Goal: Task Accomplishment & Management: Complete application form

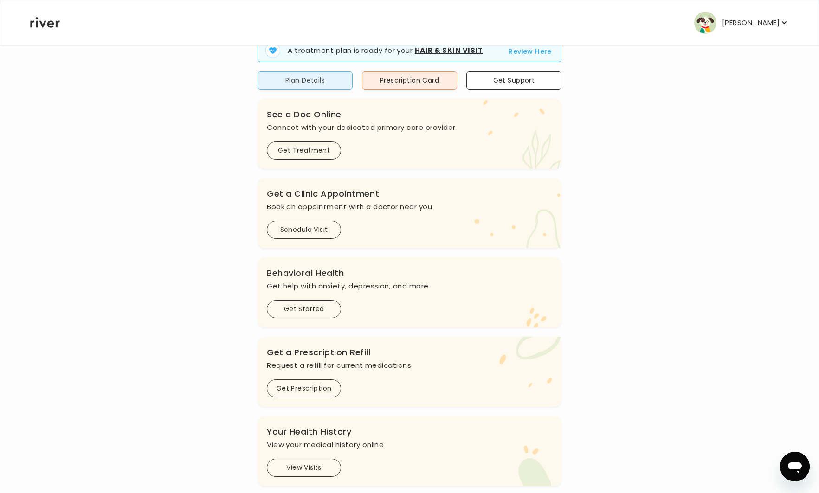
scroll to position [122, 0]
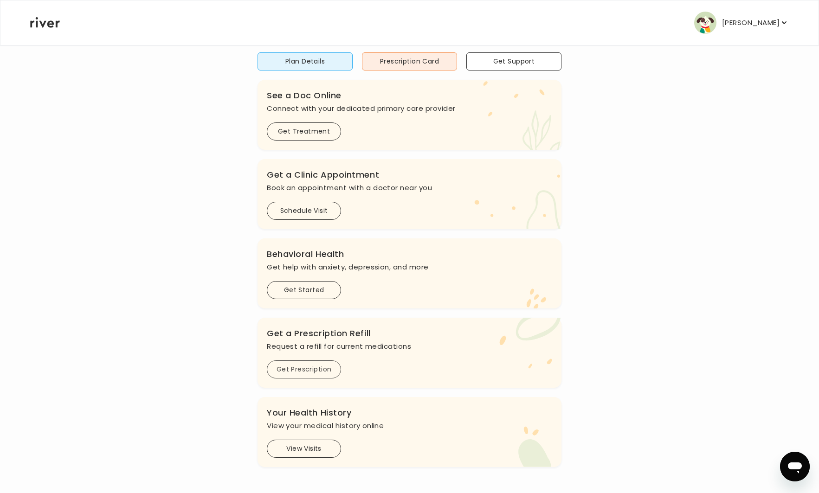
click at [300, 365] on button "Get Prescription" at bounding box center [304, 369] width 74 height 18
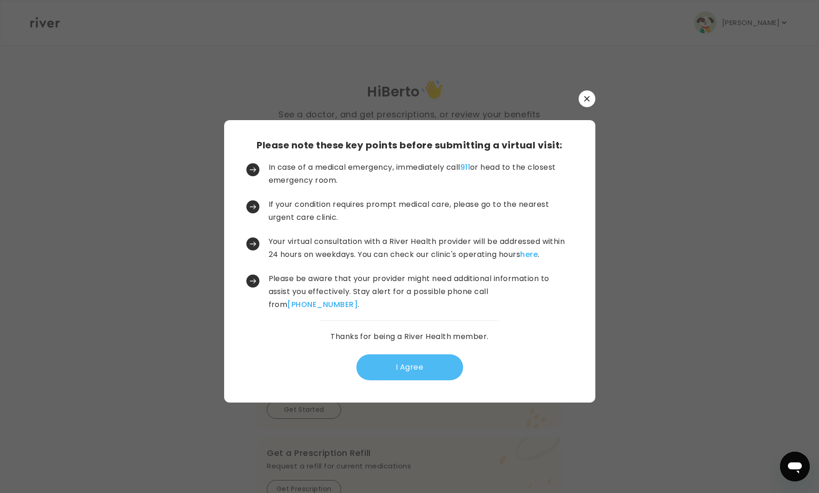
click at [395, 367] on button "I Agree" at bounding box center [409, 367] width 107 height 26
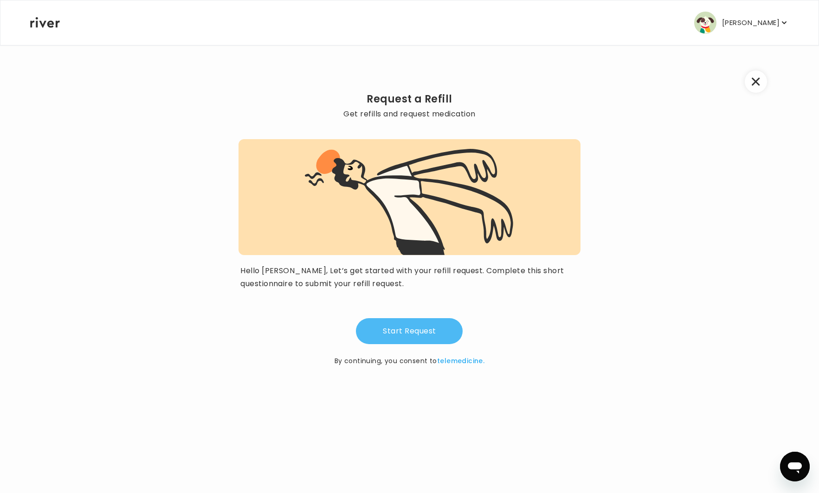
click at [406, 334] on button "Start Request" at bounding box center [409, 331] width 107 height 26
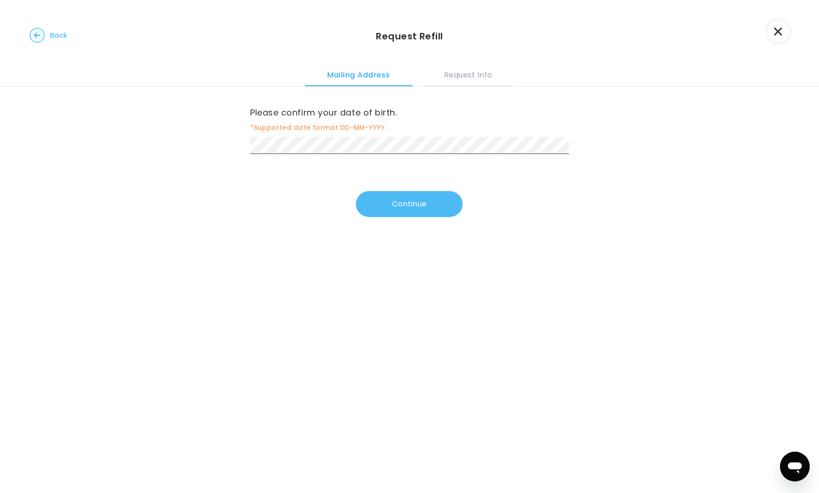
click at [386, 204] on button "Continue" at bounding box center [409, 204] width 107 height 26
click at [429, 214] on button "Continue" at bounding box center [409, 206] width 107 height 26
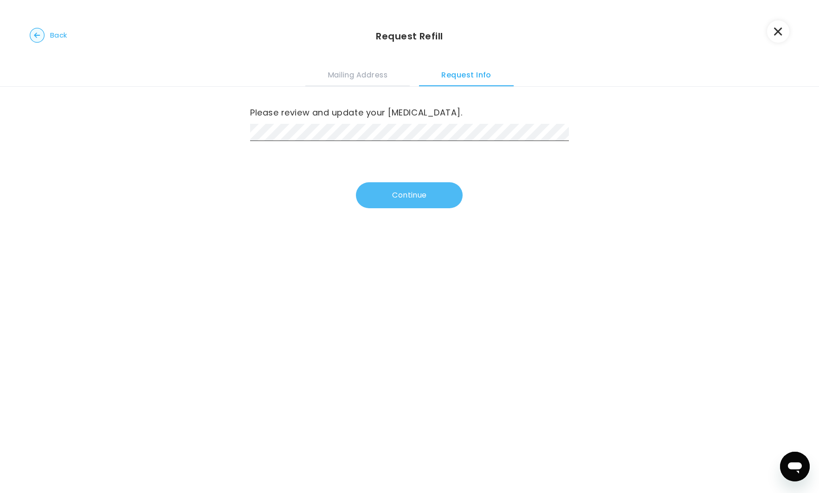
click at [414, 198] on button "Continue" at bounding box center [409, 195] width 107 height 26
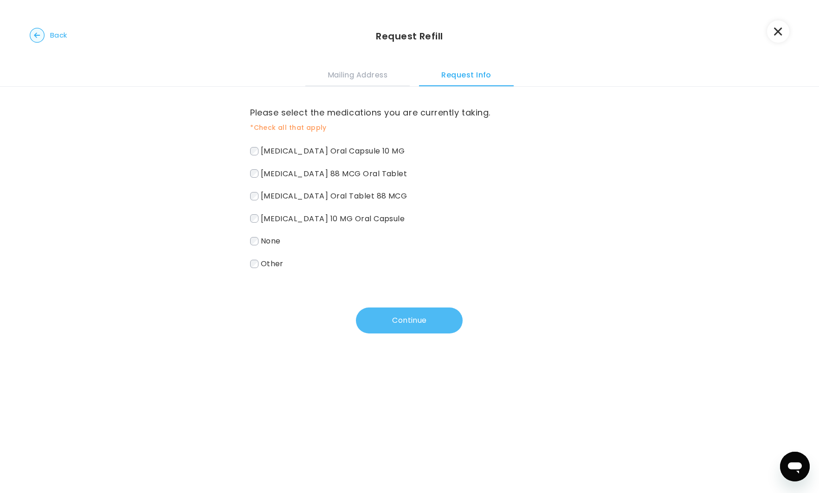
click at [408, 321] on button "Continue" at bounding box center [409, 321] width 107 height 26
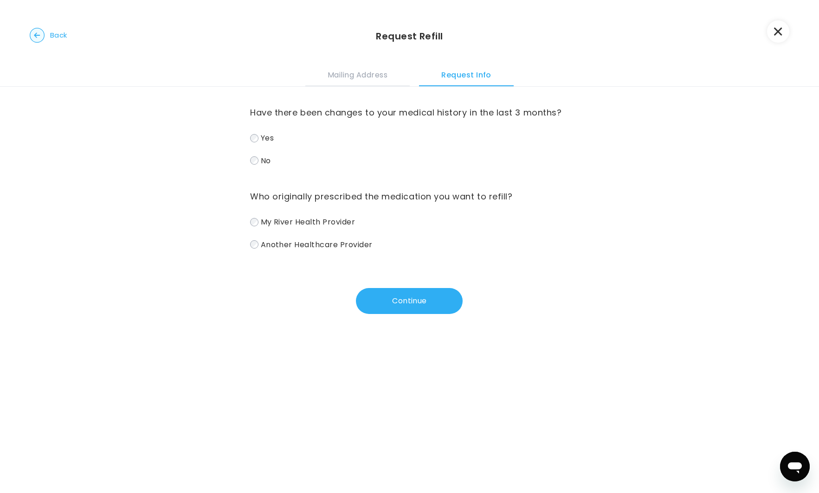
click at [261, 245] on span "Another Healthcare Provider" at bounding box center [317, 244] width 112 height 11
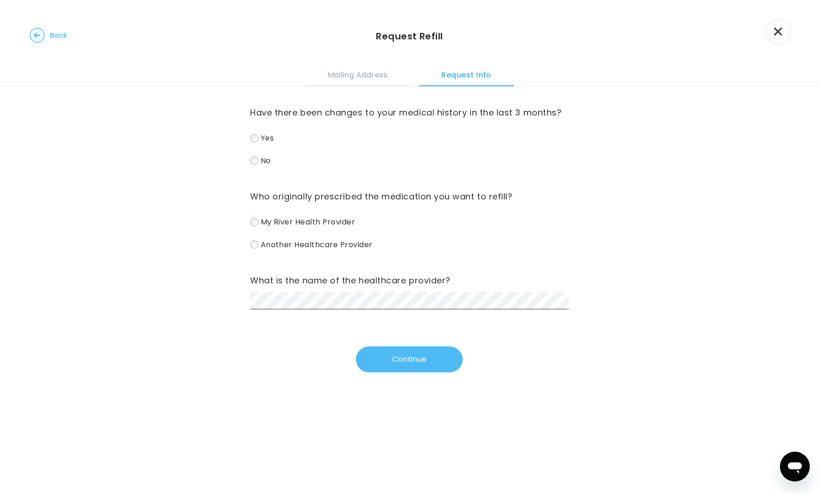
click at [395, 359] on button "Continue" at bounding box center [409, 360] width 107 height 26
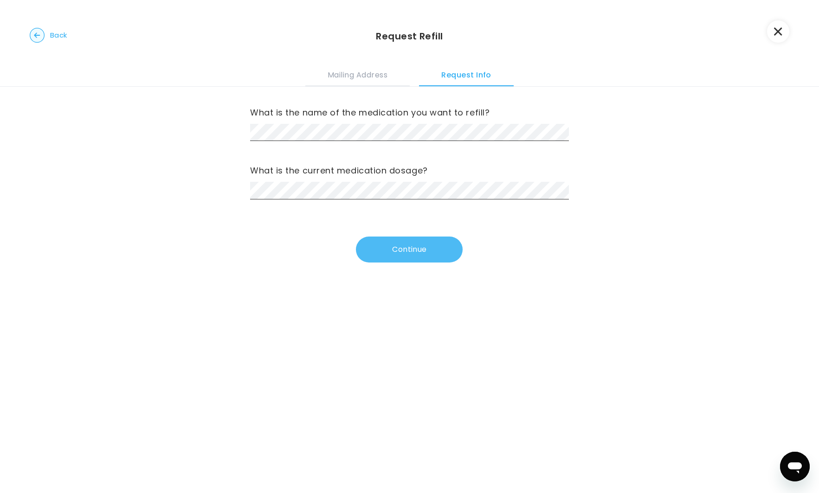
click at [391, 247] on button "Continue" at bounding box center [409, 250] width 107 height 26
click at [384, 245] on button "Continue" at bounding box center [409, 250] width 107 height 26
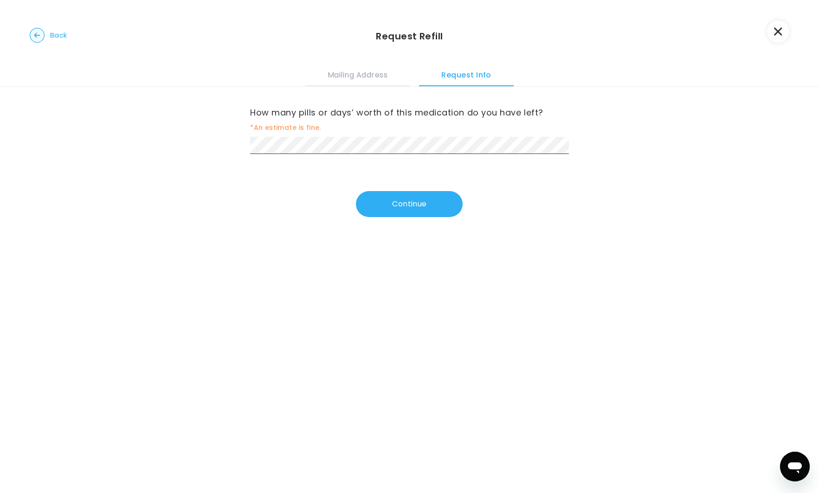
click at [280, 135] on div "How many pills or days’ worth of this medication do you have left? *An estimate…" at bounding box center [409, 129] width 319 height 49
click at [389, 203] on button "Continue" at bounding box center [409, 205] width 107 height 26
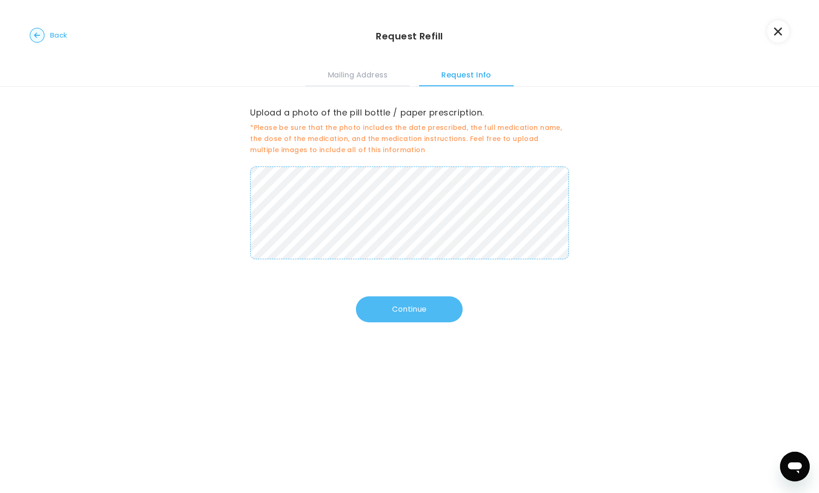
click at [404, 313] on button "Continue" at bounding box center [409, 309] width 107 height 26
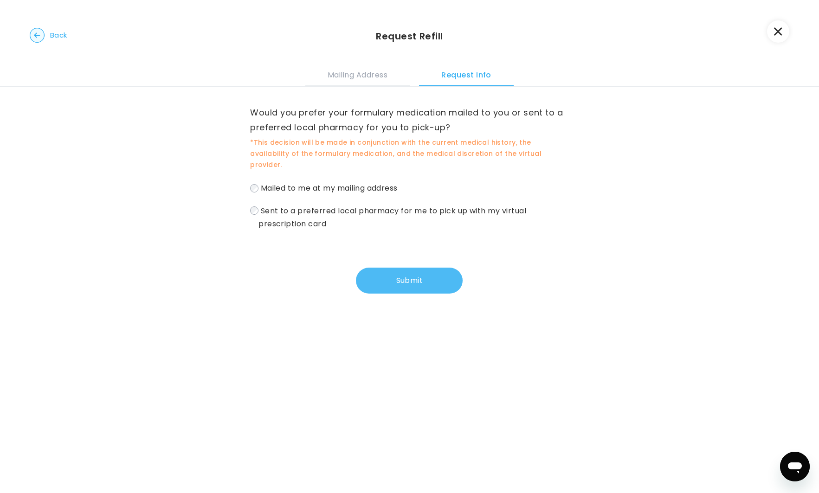
click at [408, 270] on button "Submit" at bounding box center [409, 281] width 107 height 26
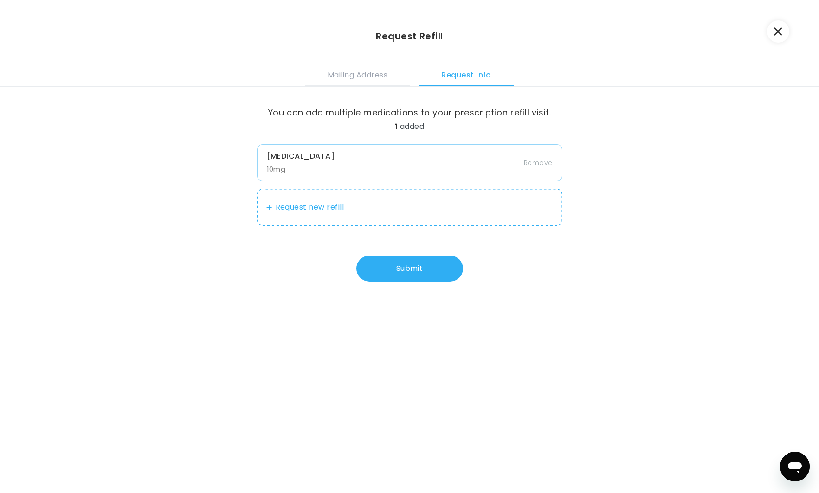
click at [311, 206] on button "Request new refill" at bounding box center [409, 207] width 305 height 37
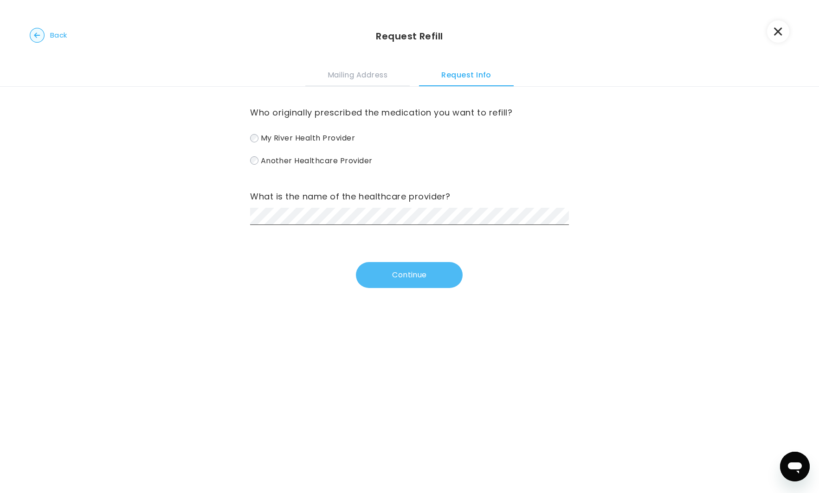
click at [378, 275] on button "Continue" at bounding box center [409, 275] width 107 height 26
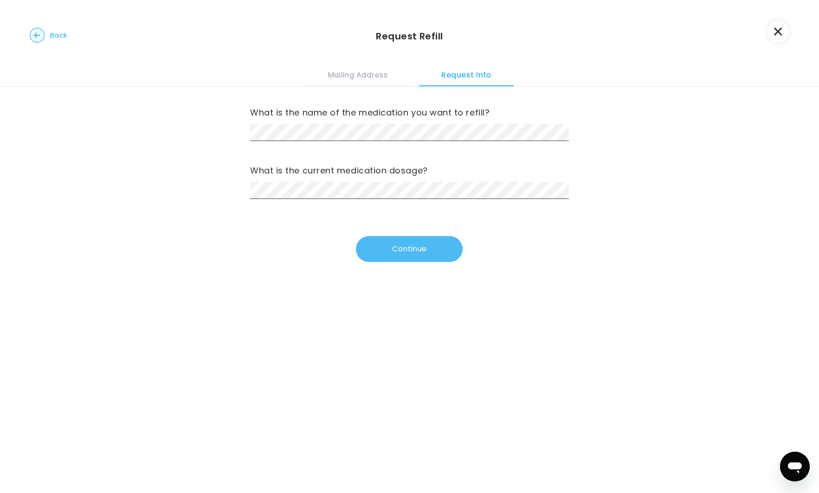
click at [401, 257] on button "Continue" at bounding box center [409, 249] width 107 height 26
click at [391, 257] on button "Continue" at bounding box center [409, 250] width 107 height 26
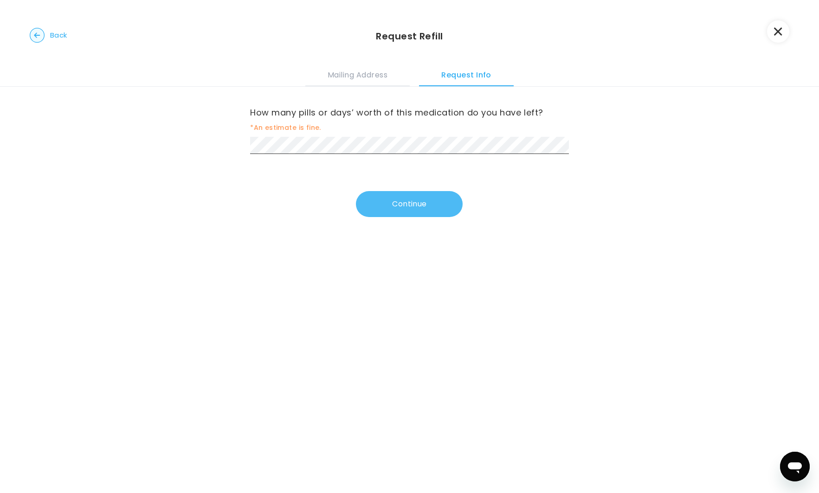
click at [376, 203] on button "Continue" at bounding box center [409, 204] width 107 height 26
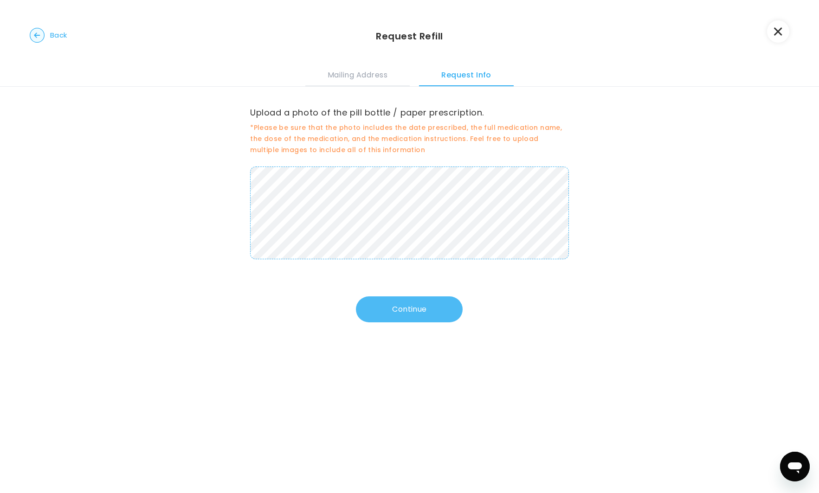
click at [402, 309] on button "Continue" at bounding box center [409, 309] width 107 height 26
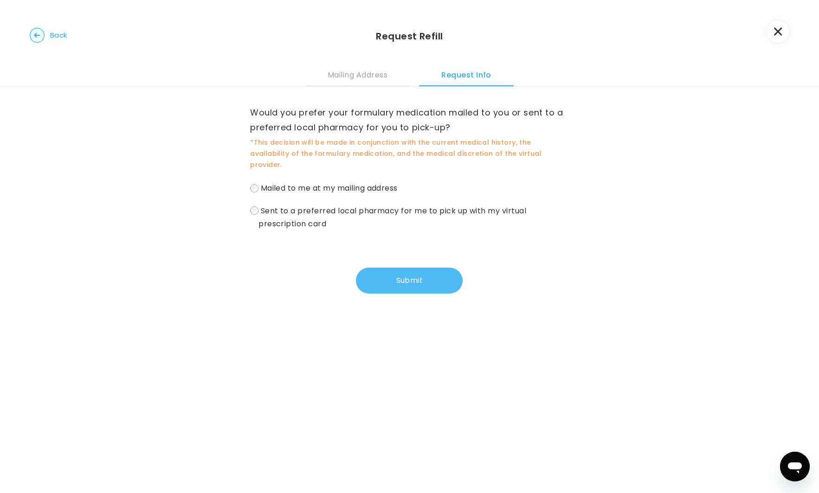
click at [395, 274] on button "Submit" at bounding box center [409, 281] width 107 height 26
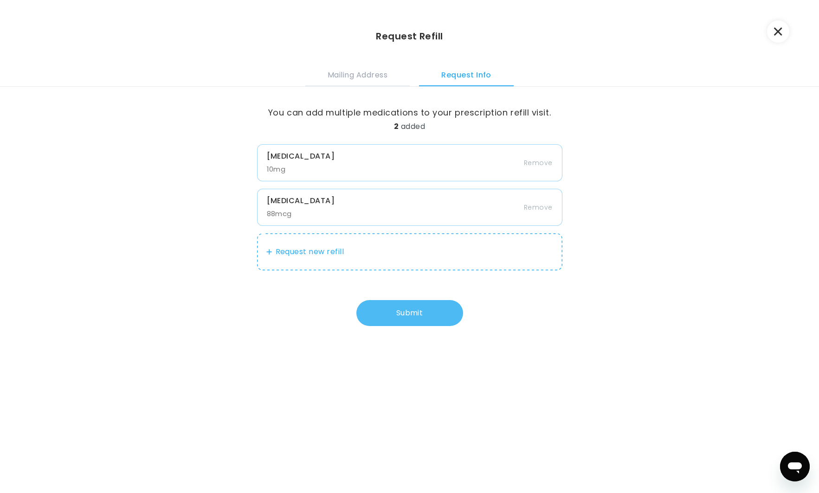
click at [403, 316] on button "Submit" at bounding box center [409, 313] width 107 height 26
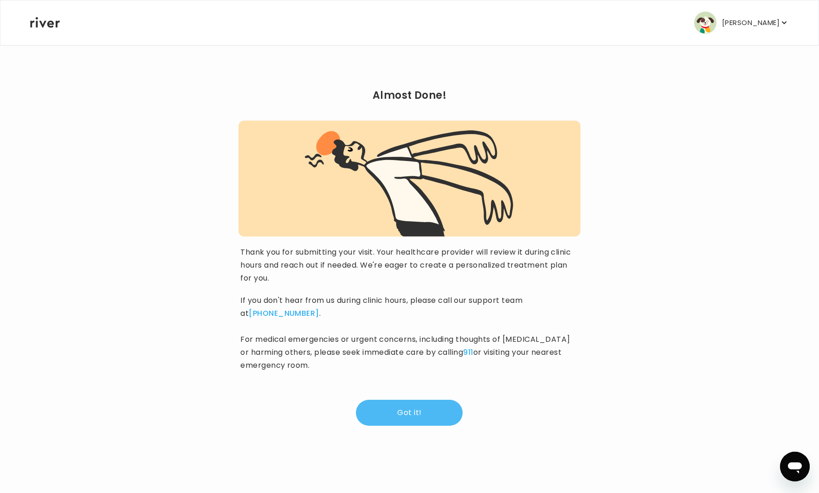
click at [409, 415] on button "Got it!" at bounding box center [409, 413] width 107 height 26
